Goal: Task Accomplishment & Management: Manage account settings

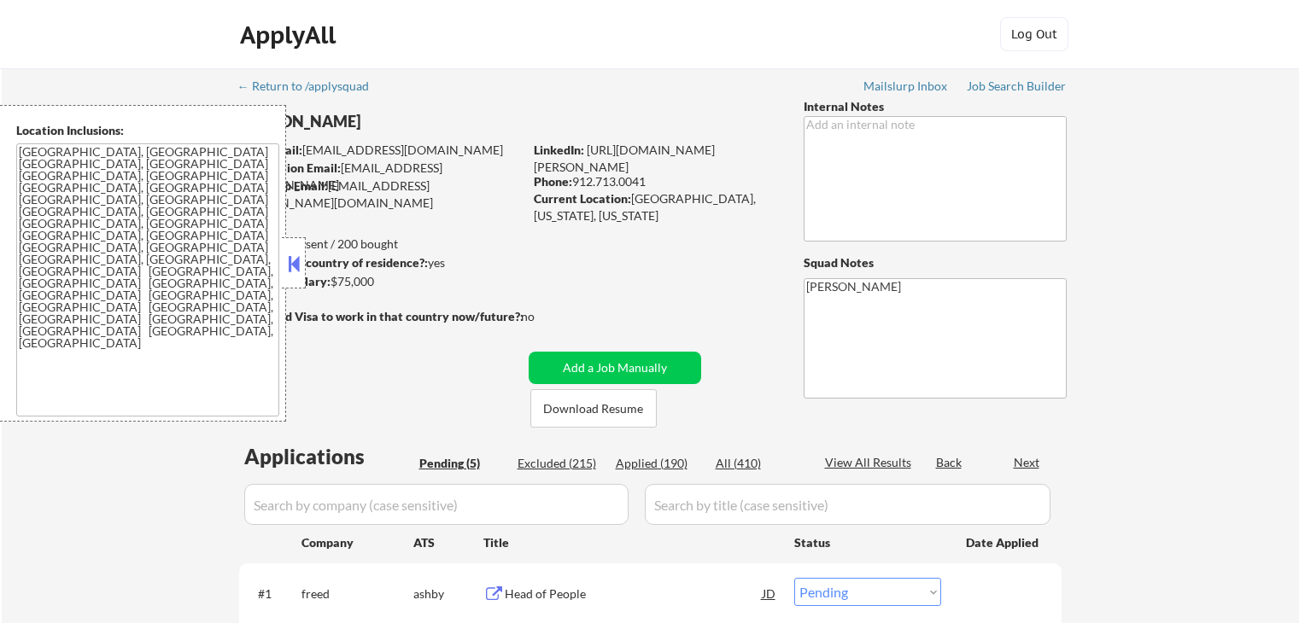
select select ""pending""
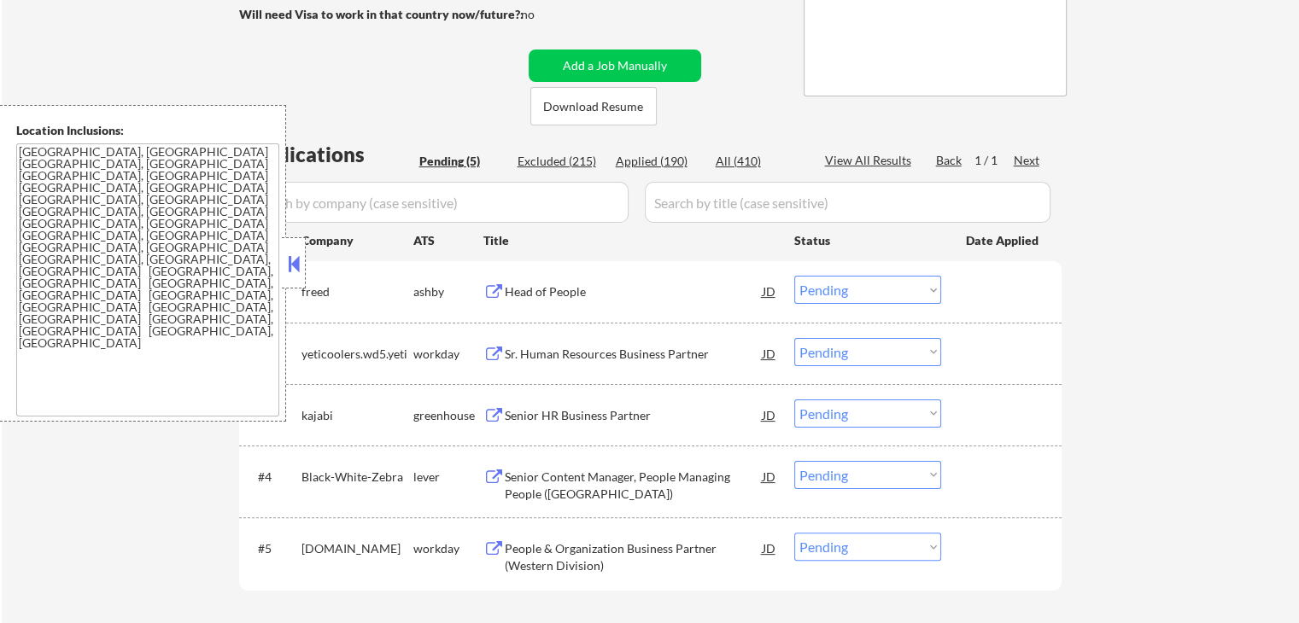
scroll to position [427, 0]
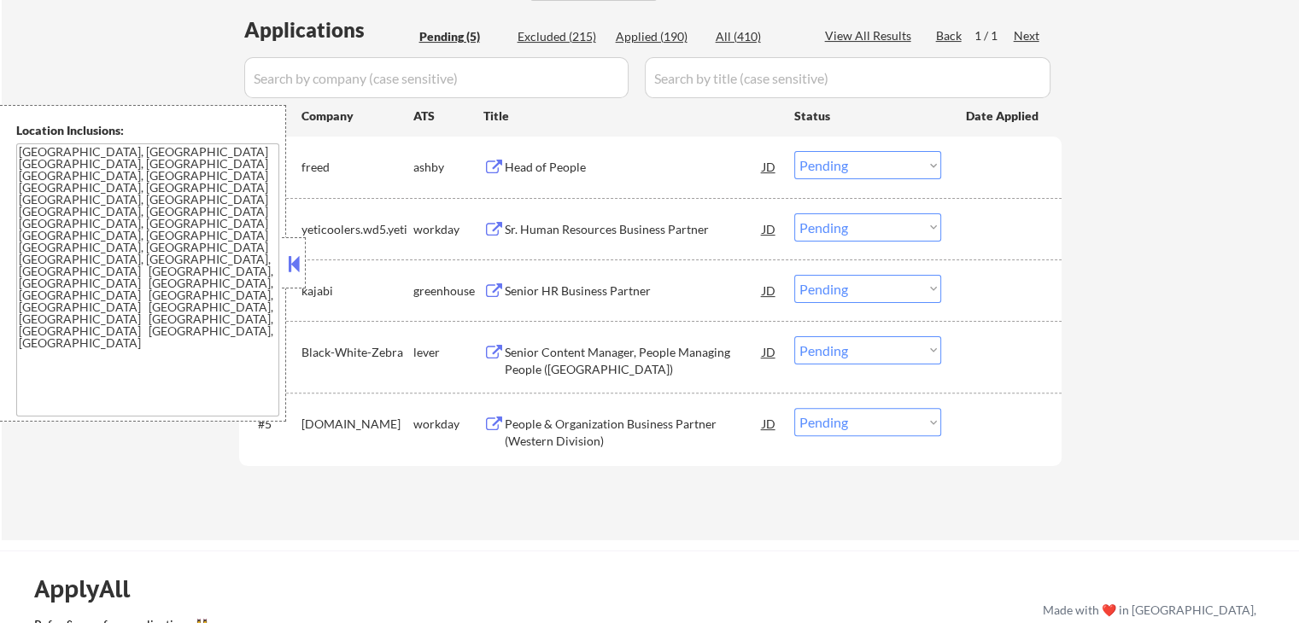
click at [543, 173] on div "Head of People" at bounding box center [634, 167] width 258 height 17
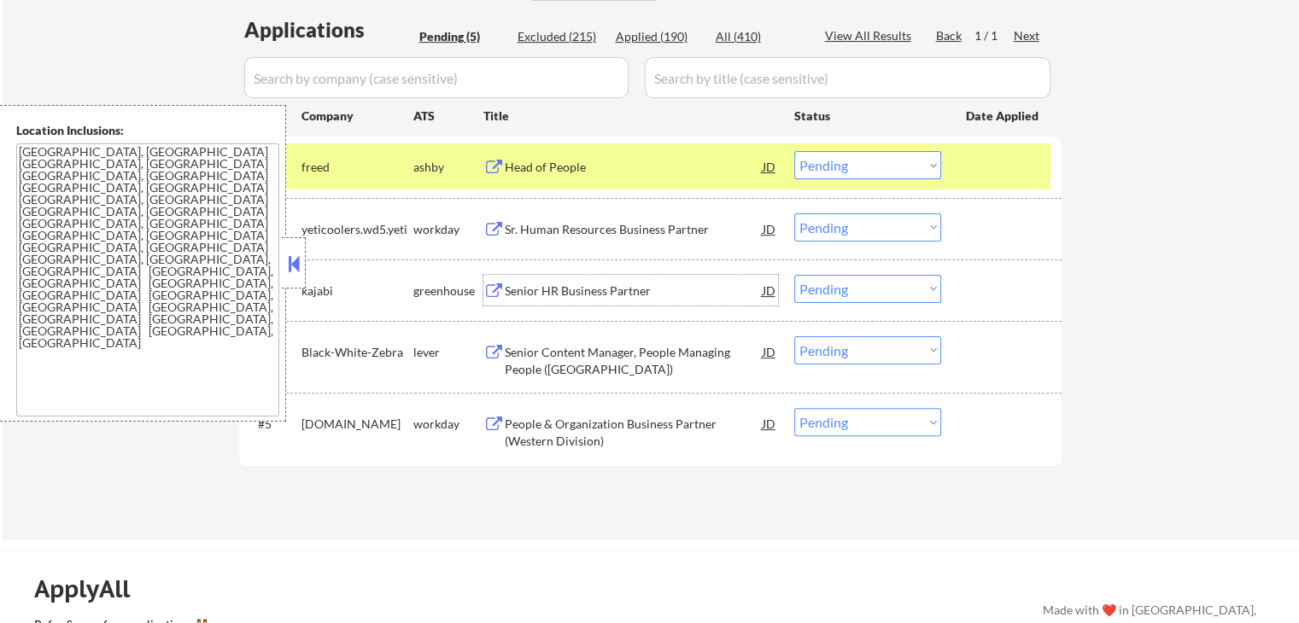
click at [523, 288] on div "Senior HR Business Partner" at bounding box center [634, 291] width 258 height 17
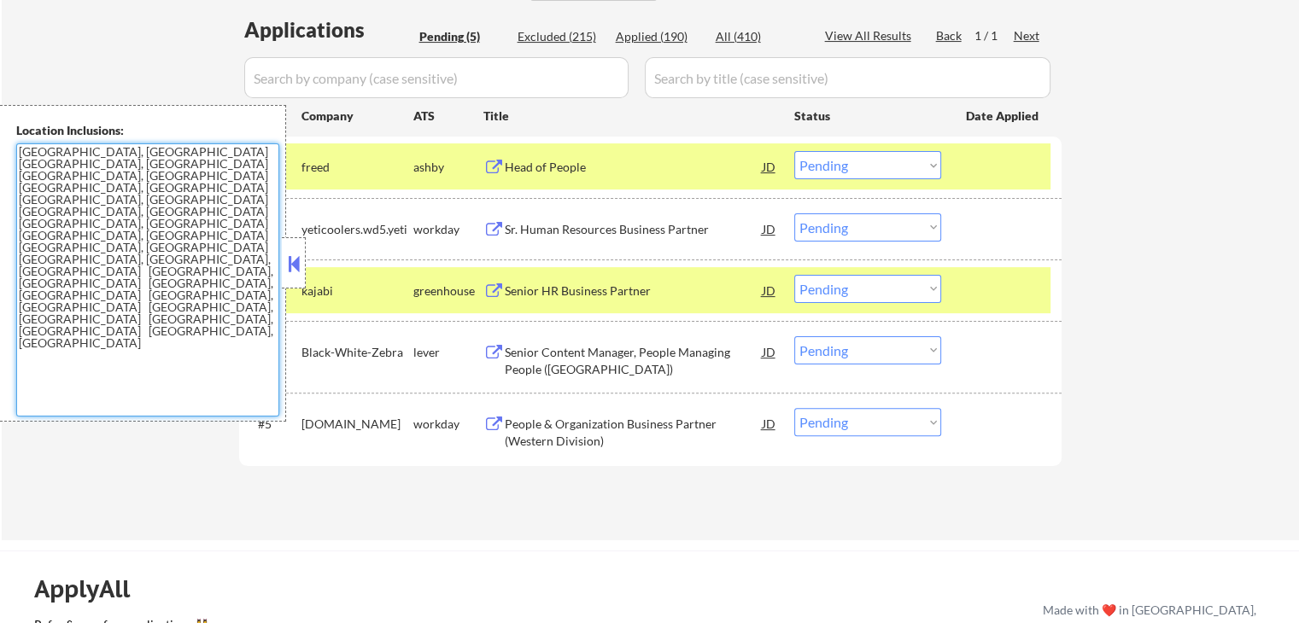
drag, startPoint x: 171, startPoint y: 231, endPoint x: 48, endPoint y: 148, distance: 148.3
click at [48, 148] on textarea "[GEOGRAPHIC_DATA], [GEOGRAPHIC_DATA] [GEOGRAPHIC_DATA], [GEOGRAPHIC_DATA] [GEOG…" at bounding box center [147, 279] width 263 height 273
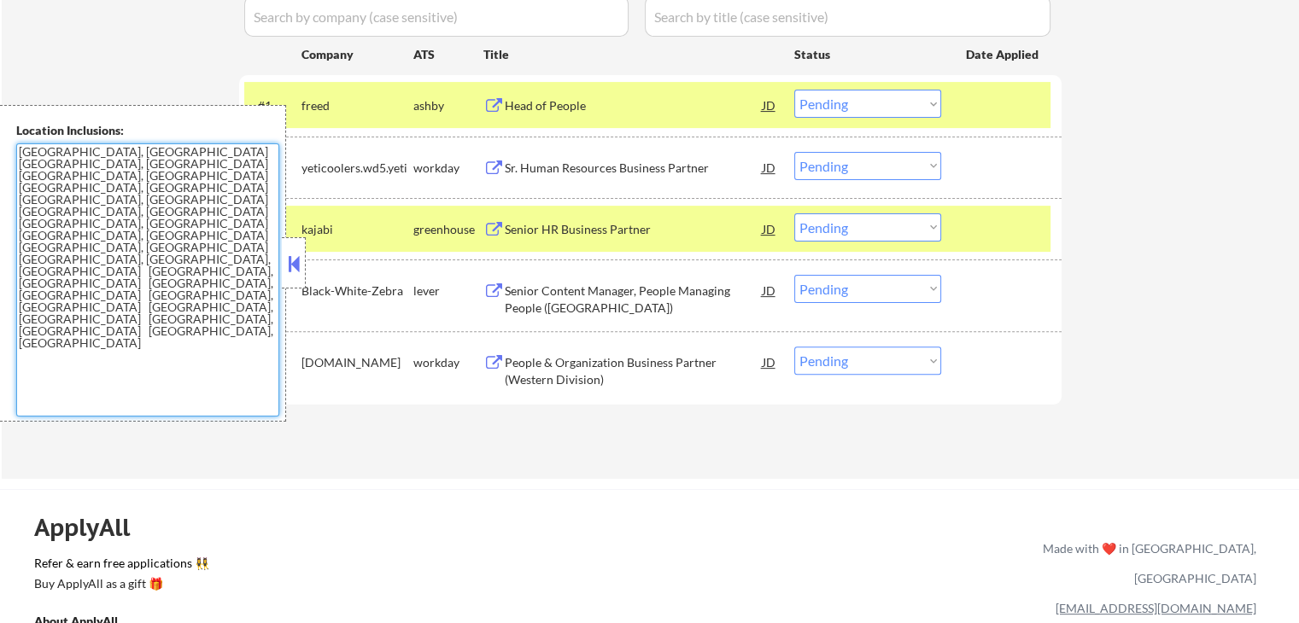
scroll to position [512, 0]
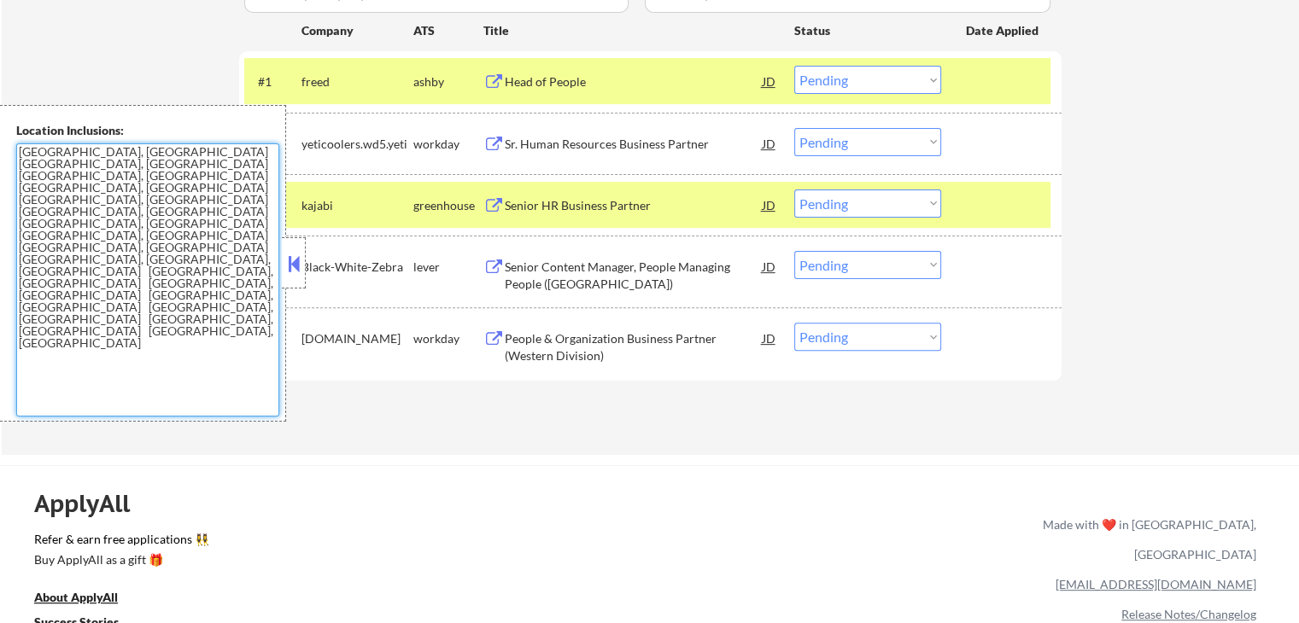
click at [865, 202] on select "Choose an option... Pending Applied Excluded (Questions) Excluded (Expired) Exc…" at bounding box center [867, 204] width 147 height 28
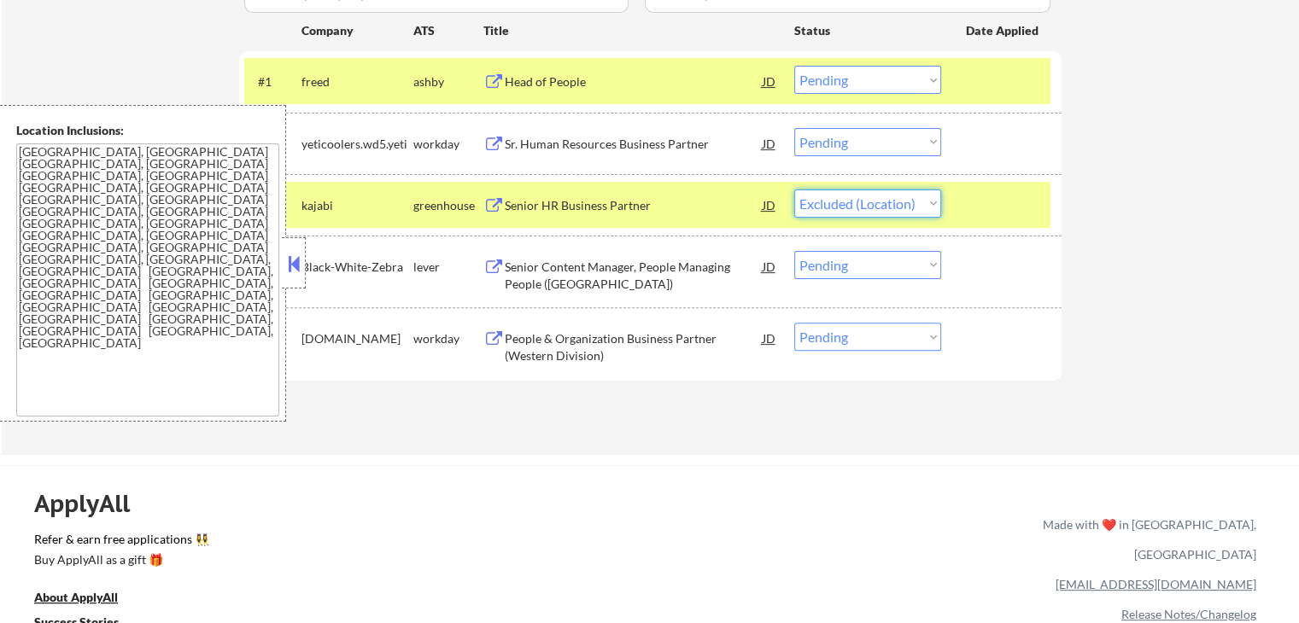
click at [794, 190] on select "Choose an option... Pending Applied Excluded (Questions) Excluded (Expired) Exc…" at bounding box center [867, 204] width 147 height 28
select select ""pending""
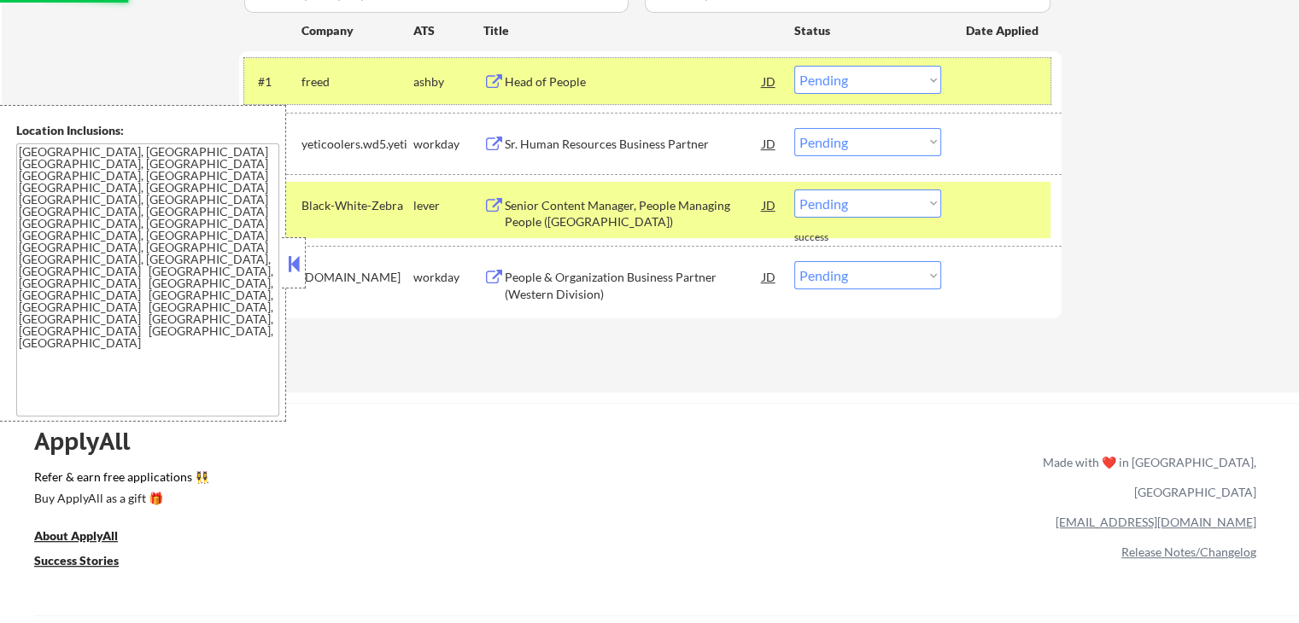
click at [851, 63] on div "#1 [PERSON_NAME] Head of People JD Choose an option... Pending Applied Excluded…" at bounding box center [647, 81] width 806 height 46
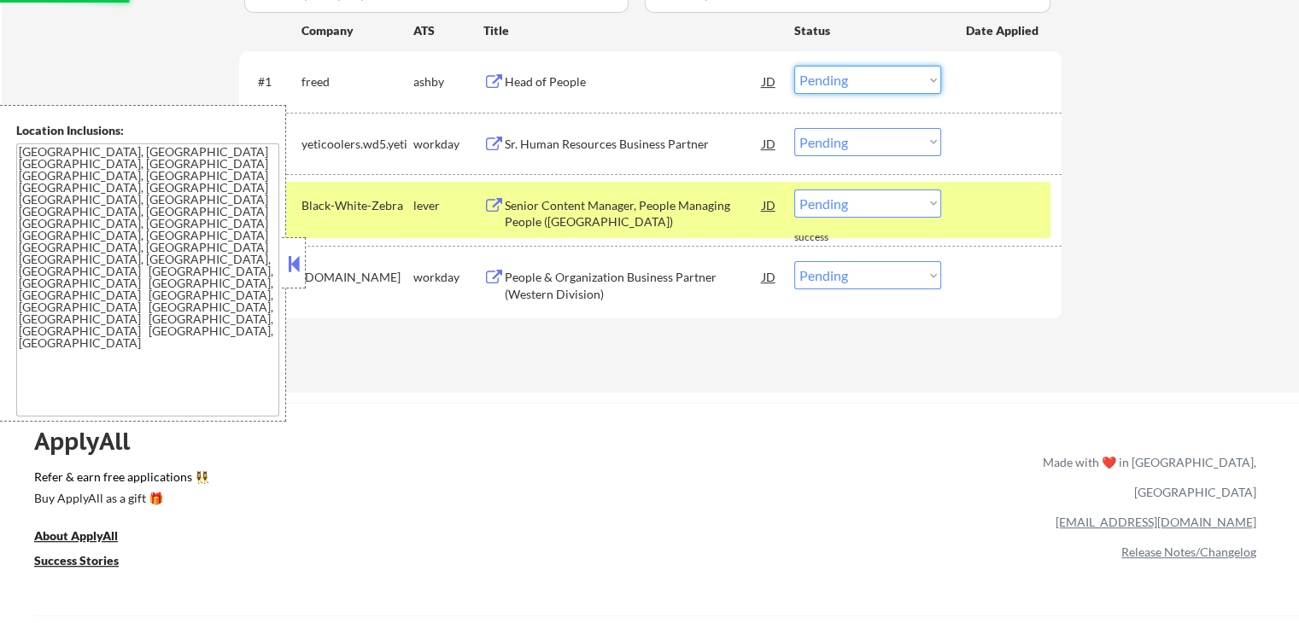
click at [872, 71] on select "Choose an option... Pending Applied Excluded (Questions) Excluded (Expired) Exc…" at bounding box center [867, 80] width 147 height 28
click at [794, 66] on select "Choose an option... Pending Applied Excluded (Questions) Excluded (Expired) Exc…" at bounding box center [867, 80] width 147 height 28
click at [611, 145] on div "Sr. Human Resources Business Partner" at bounding box center [634, 144] width 258 height 17
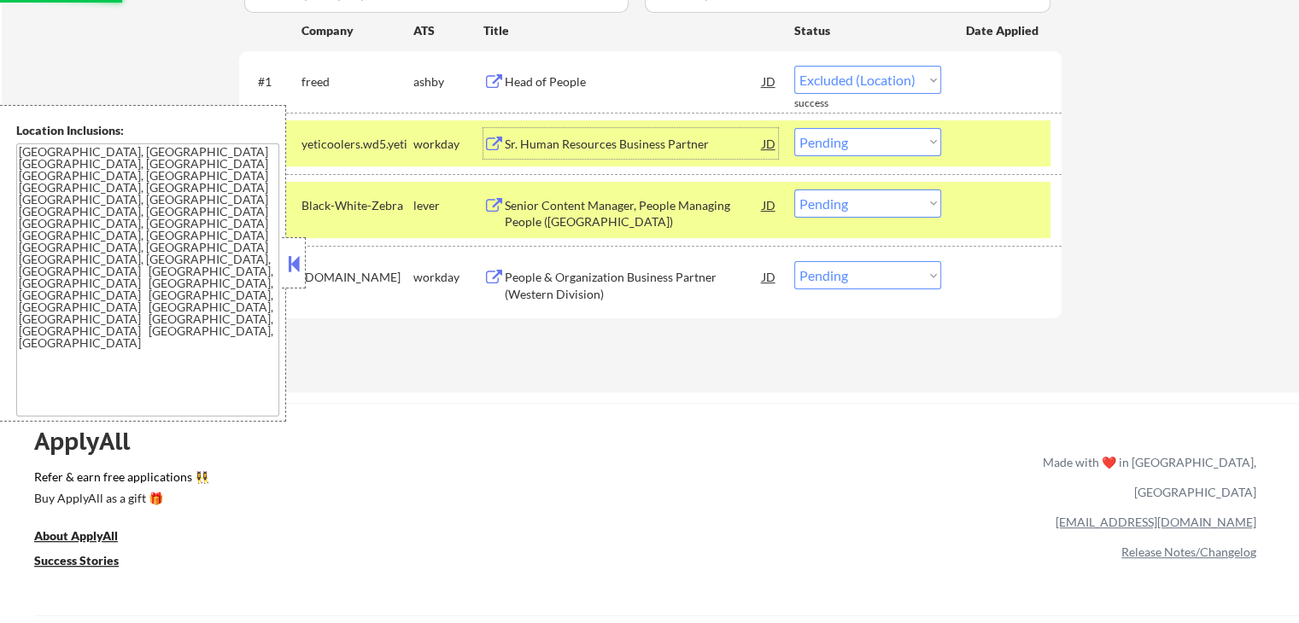
select select ""pending""
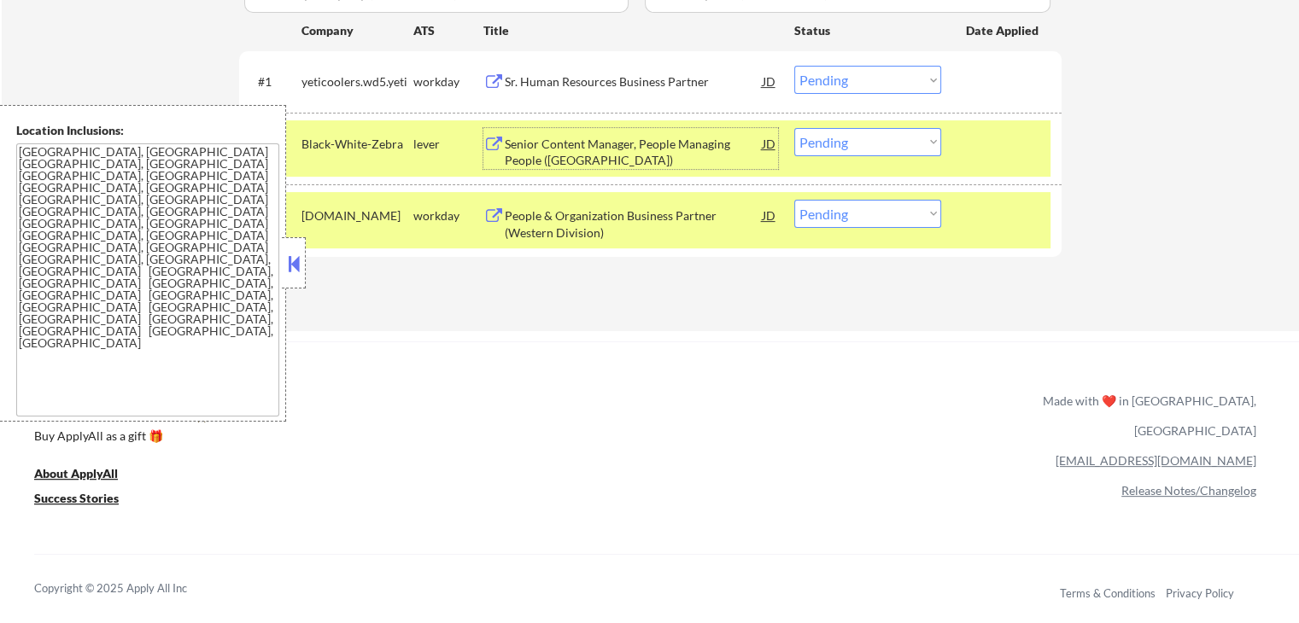
click at [582, 161] on div "Senior Content Manager, People Managing People ([GEOGRAPHIC_DATA])" at bounding box center [634, 152] width 258 height 33
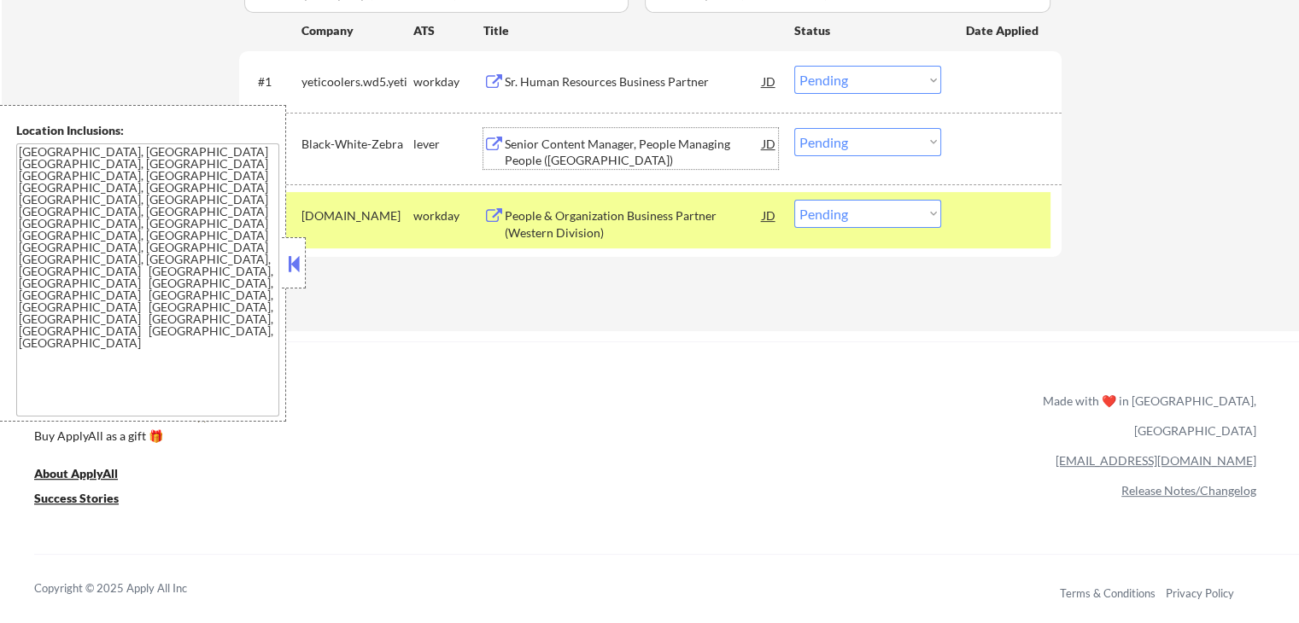
click at [527, 201] on div "People & Organization Business Partner (Western Division)" at bounding box center [634, 220] width 258 height 41
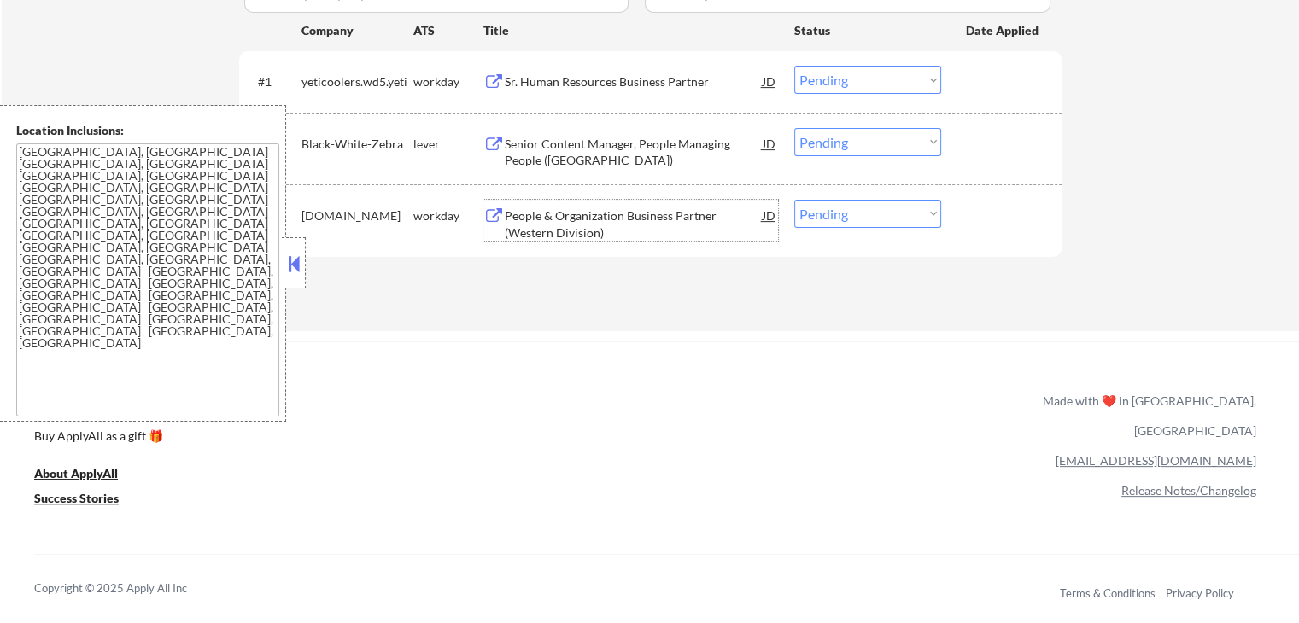
click at [850, 143] on select "Choose an option... Pending Applied Excluded (Questions) Excluded (Expired) Exc…" at bounding box center [867, 142] width 147 height 28
click at [794, 128] on select "Choose an option... Pending Applied Excluded (Questions) Excluded (Expired) Exc…" at bounding box center [867, 142] width 147 height 28
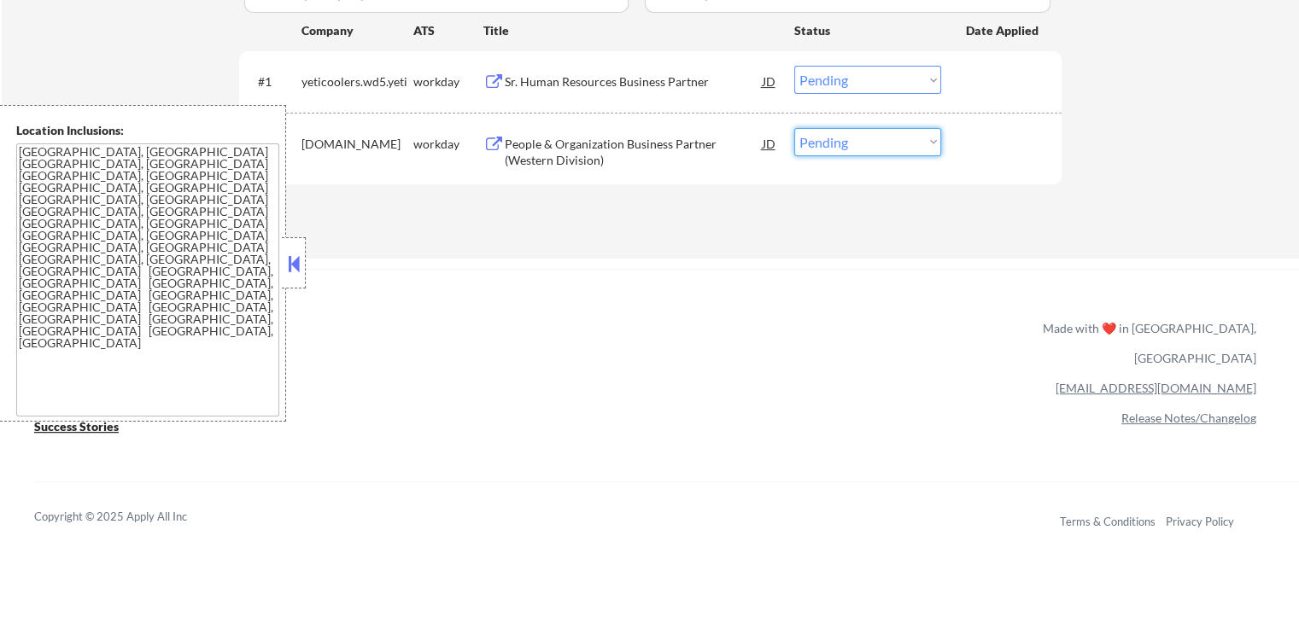
click at [853, 143] on select "Choose an option... Pending Applied Excluded (Questions) Excluded (Expired) Exc…" at bounding box center [867, 142] width 147 height 28
select select ""excluded__location_""
click at [794, 128] on select "Choose an option... Pending Applied Excluded (Questions) Excluded (Expired) Exc…" at bounding box center [867, 142] width 147 height 28
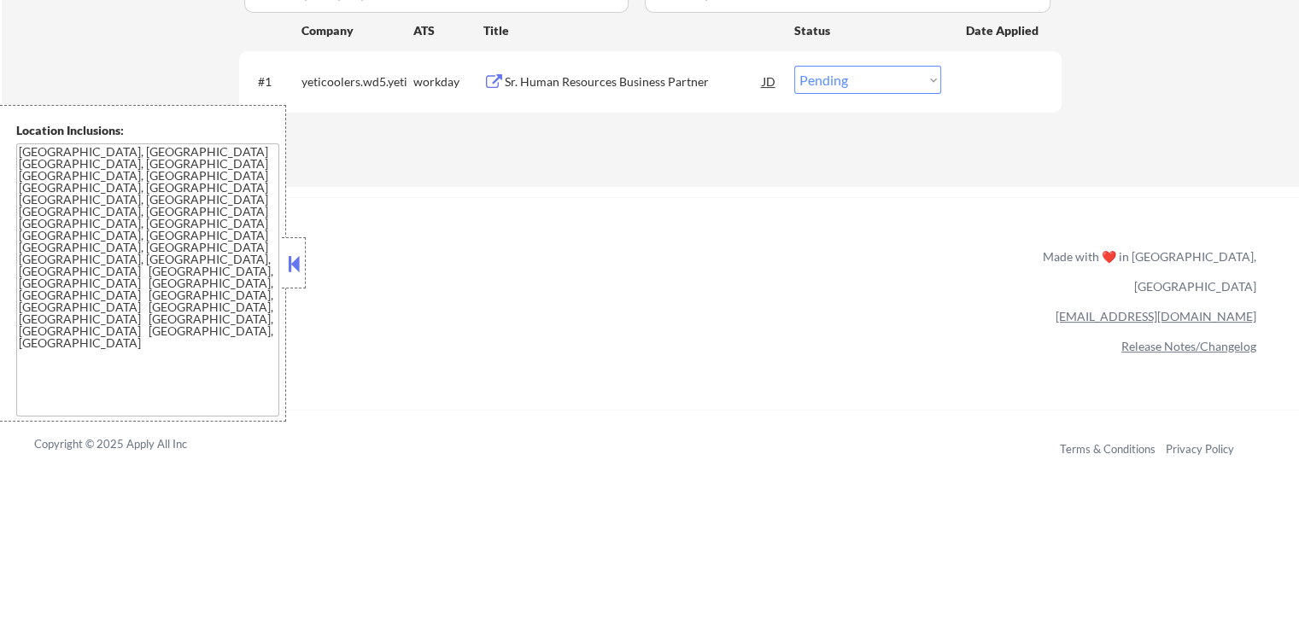
click at [831, 79] on select "Choose an option... Pending Applied Excluded (Questions) Excluded (Expired) Exc…" at bounding box center [867, 80] width 147 height 28
select select ""applied""
click at [794, 66] on select "Choose an option... Pending Applied Excluded (Questions) Excluded (Expired) Exc…" at bounding box center [867, 80] width 147 height 28
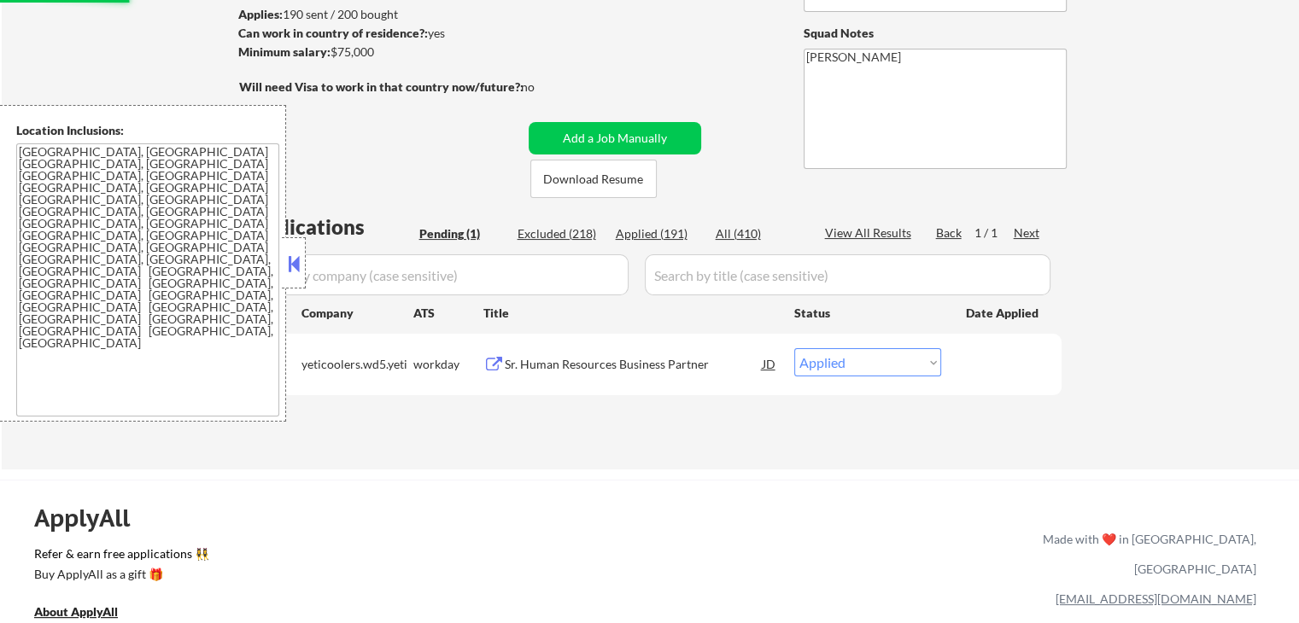
scroll to position [85, 0]
